Goal: Find specific page/section: Find specific page/section

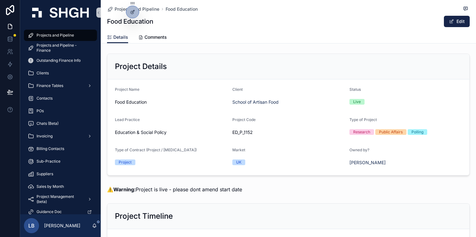
click at [198, 31] on div "Projects and Pipeline Food Education Food Education Edit" at bounding box center [288, 15] width 363 height 31
click at [270, 137] on div "ED_P_1152" at bounding box center [288, 132] width 112 height 10
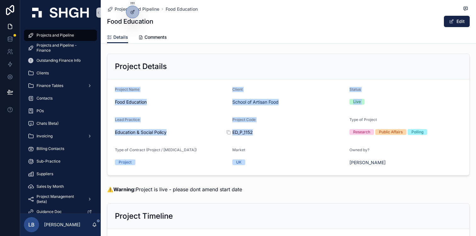
drag, startPoint x: 115, startPoint y: 89, endPoint x: 301, endPoint y: 133, distance: 191.3
click at [301, 133] on form "Project Name Food Education Client School of Artisan Food Status Live Lead Prac…" at bounding box center [288, 127] width 362 height 96
copy form "Project Name Food Education Client School of Artisan Food Status Live Lead Prac…"
click at [176, 107] on div "Food Education" at bounding box center [171, 102] width 112 height 10
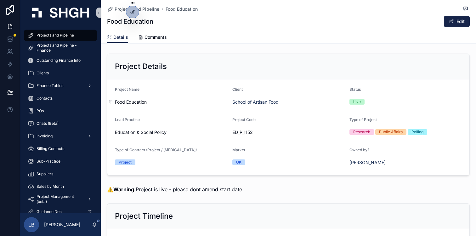
click at [165, 100] on span "Food Education" at bounding box center [171, 102] width 112 height 6
click at [113, 40] on div "Details" at bounding box center [117, 37] width 21 height 6
